Goal: Navigation & Orientation: Find specific page/section

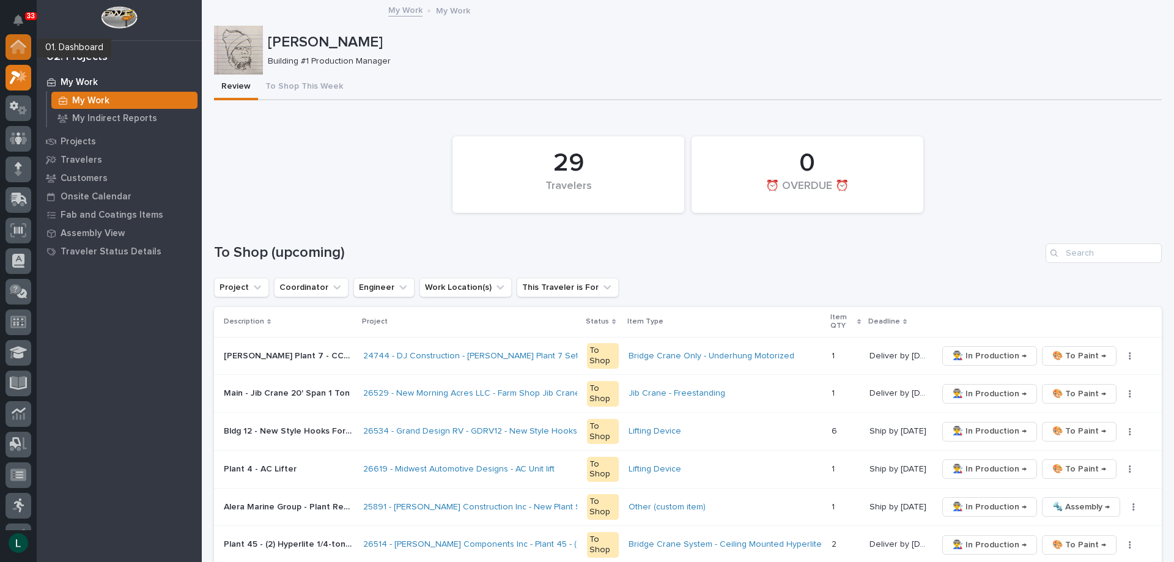
click at [20, 38] on div at bounding box center [19, 47] width 26 height 26
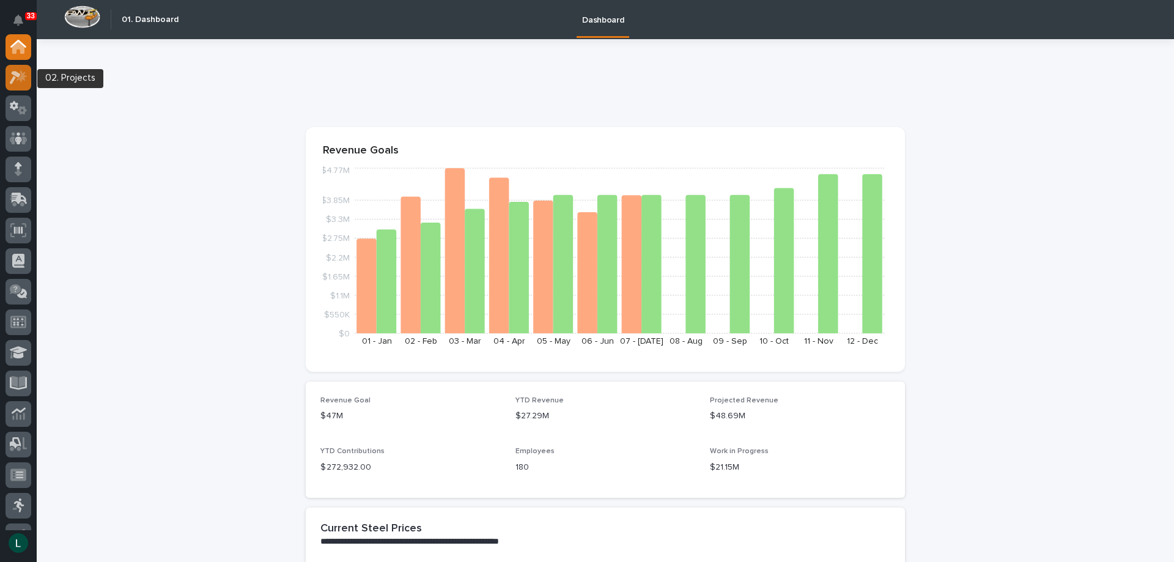
click at [19, 73] on icon at bounding box center [19, 77] width 18 height 14
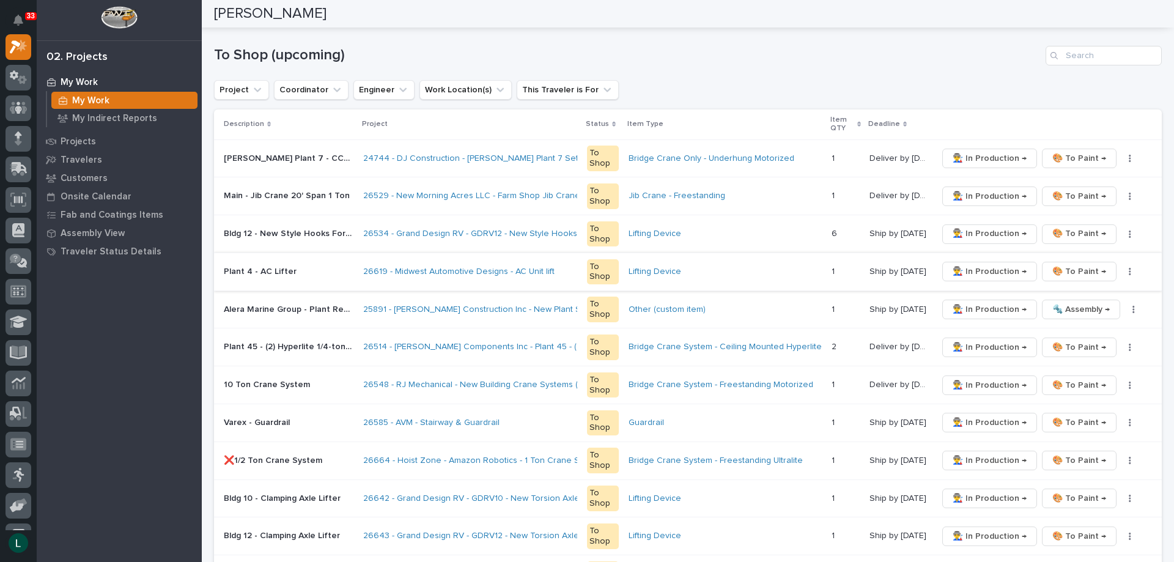
scroll to position [61, 0]
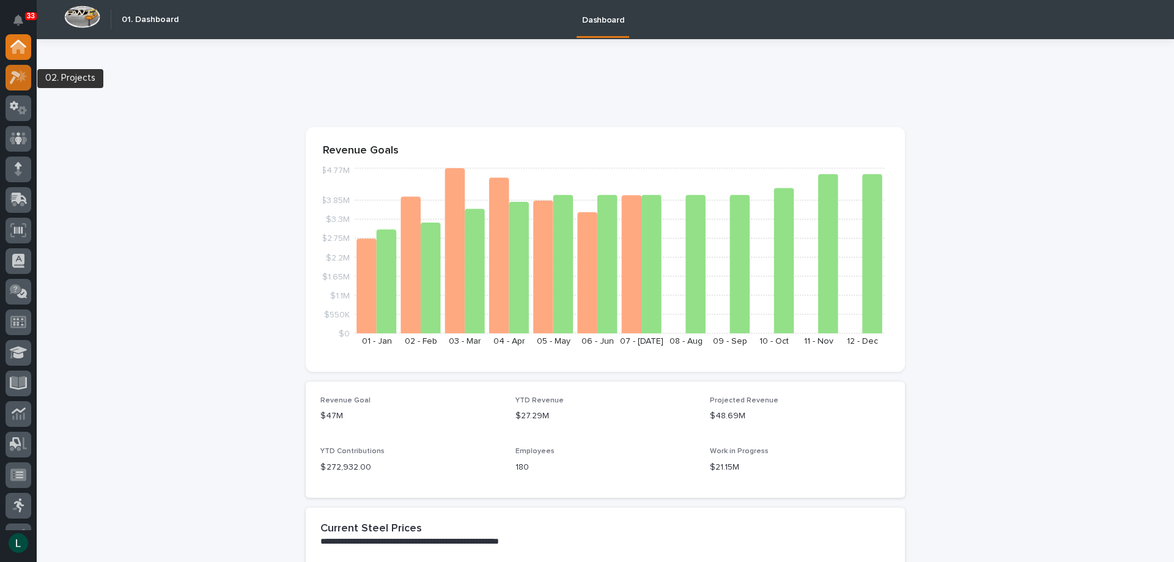
click at [20, 72] on icon at bounding box center [19, 77] width 18 height 14
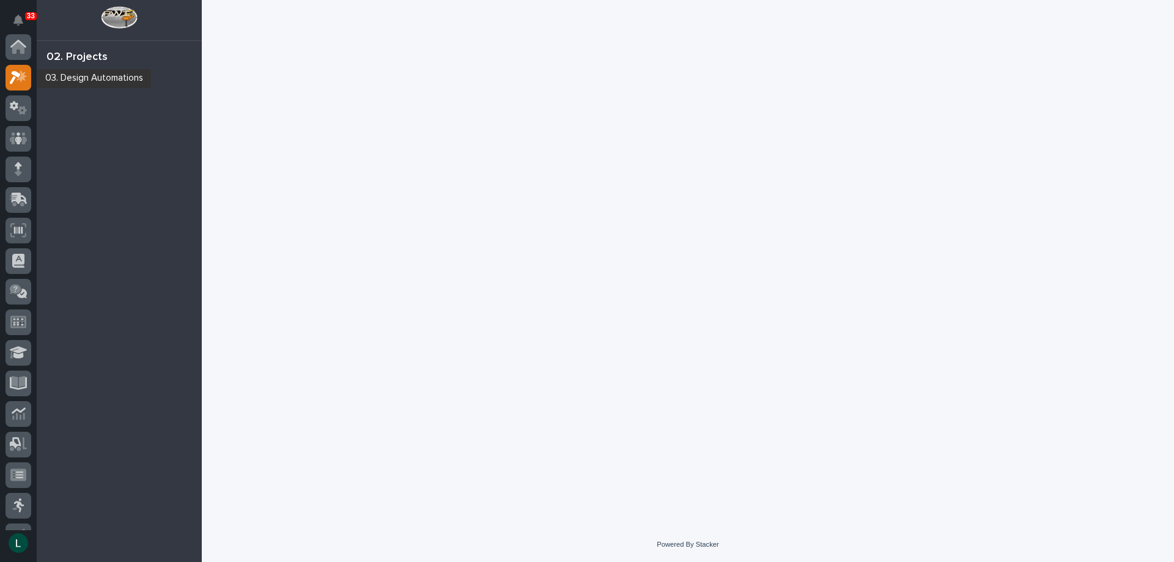
scroll to position [31, 0]
